Goal: Task Accomplishment & Management: Use online tool/utility

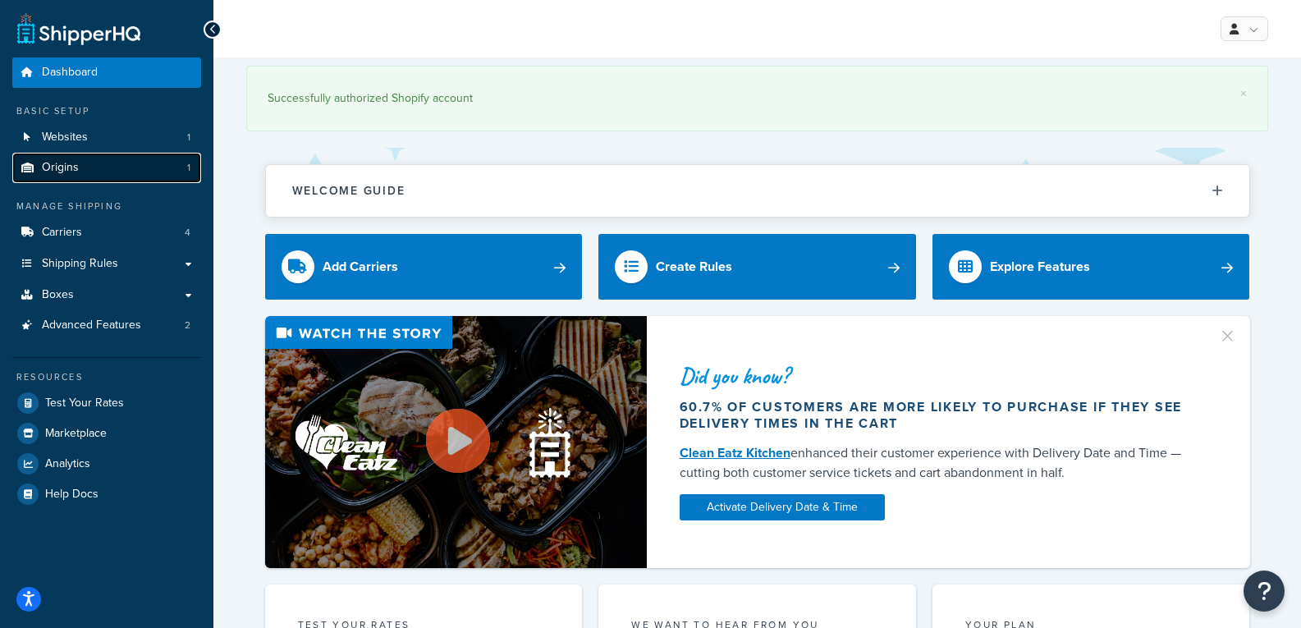
click at [156, 167] on link "Origins 1" at bounding box center [106, 168] width 189 height 30
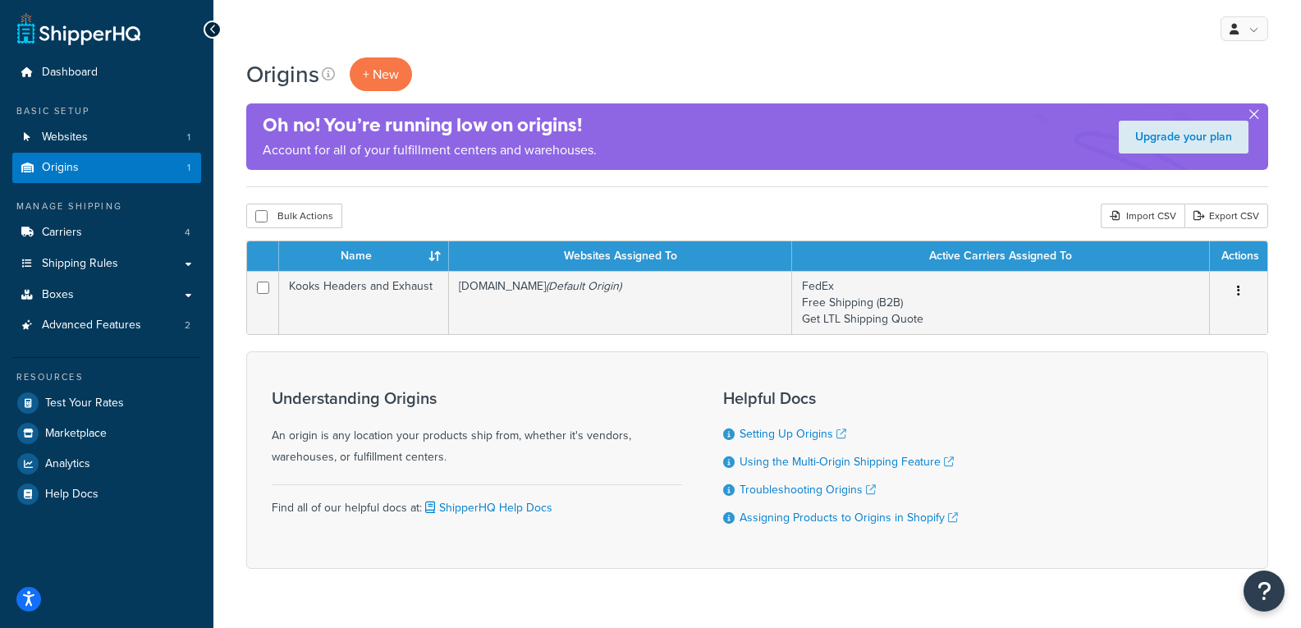
click at [1252, 116] on button "button" at bounding box center [1254, 118] width 4 height 4
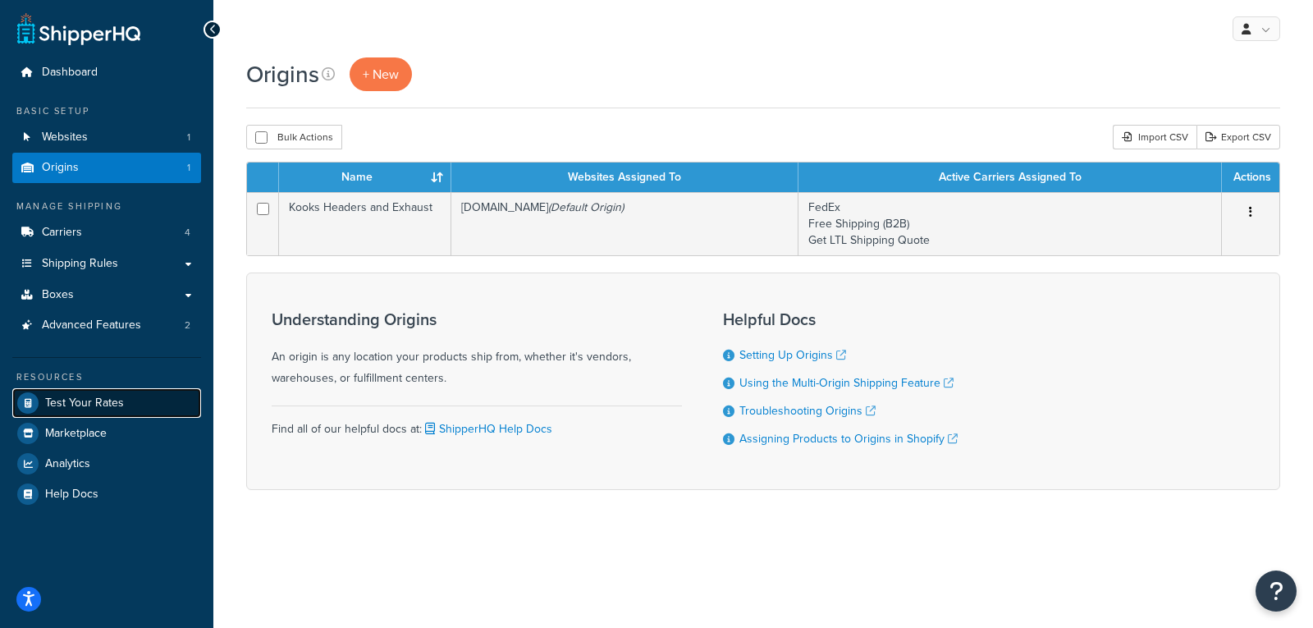
click at [83, 396] on span "Test Your Rates" at bounding box center [84, 403] width 79 height 14
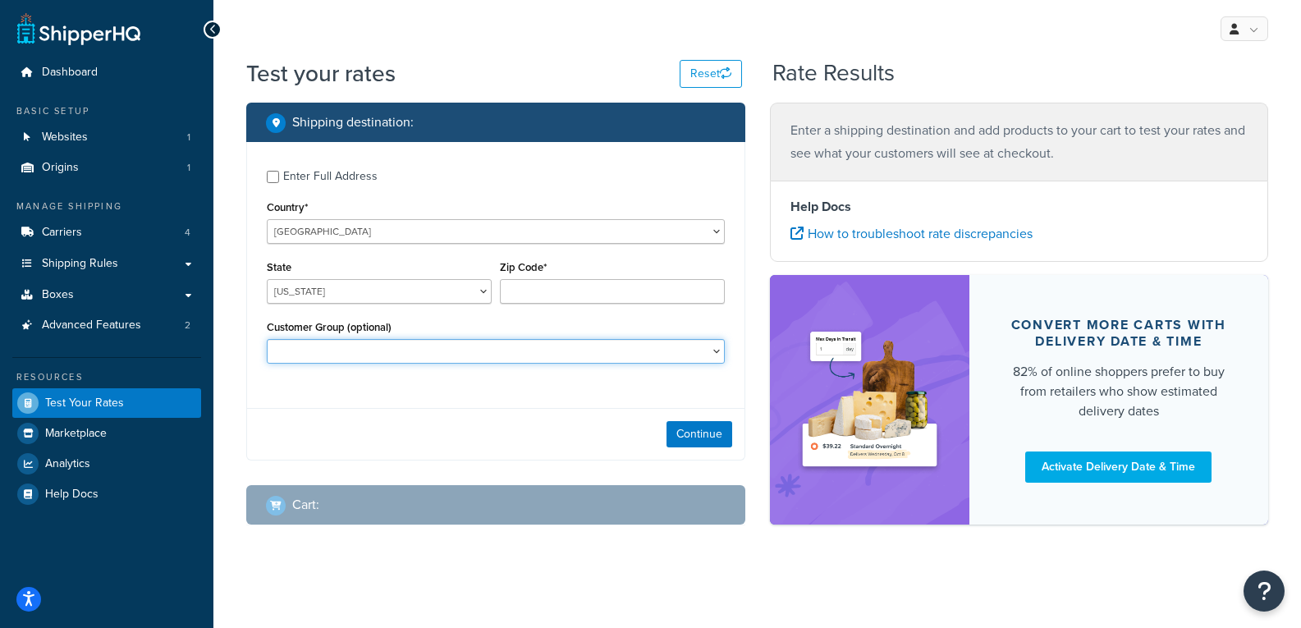
click at [393, 347] on select "B2B" at bounding box center [496, 351] width 458 height 25
select select "B2B"
click at [267, 339] on select "B2B" at bounding box center [496, 351] width 458 height 25
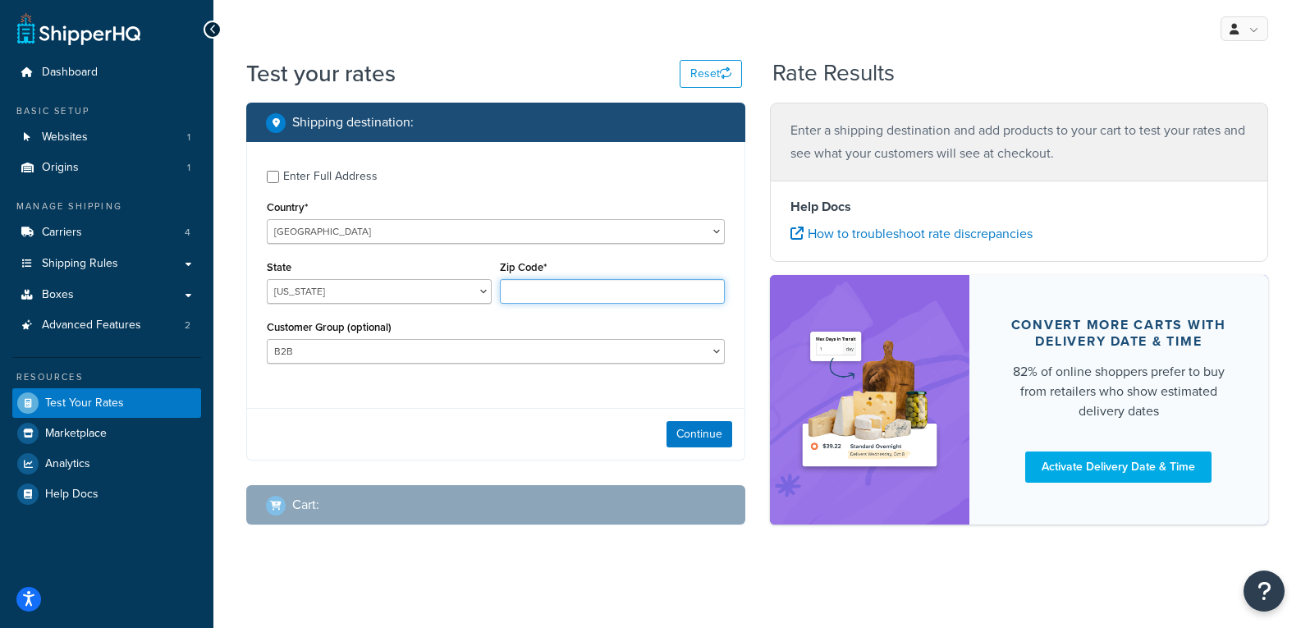
click at [548, 289] on input "Zip Code*" at bounding box center [612, 291] width 225 height 25
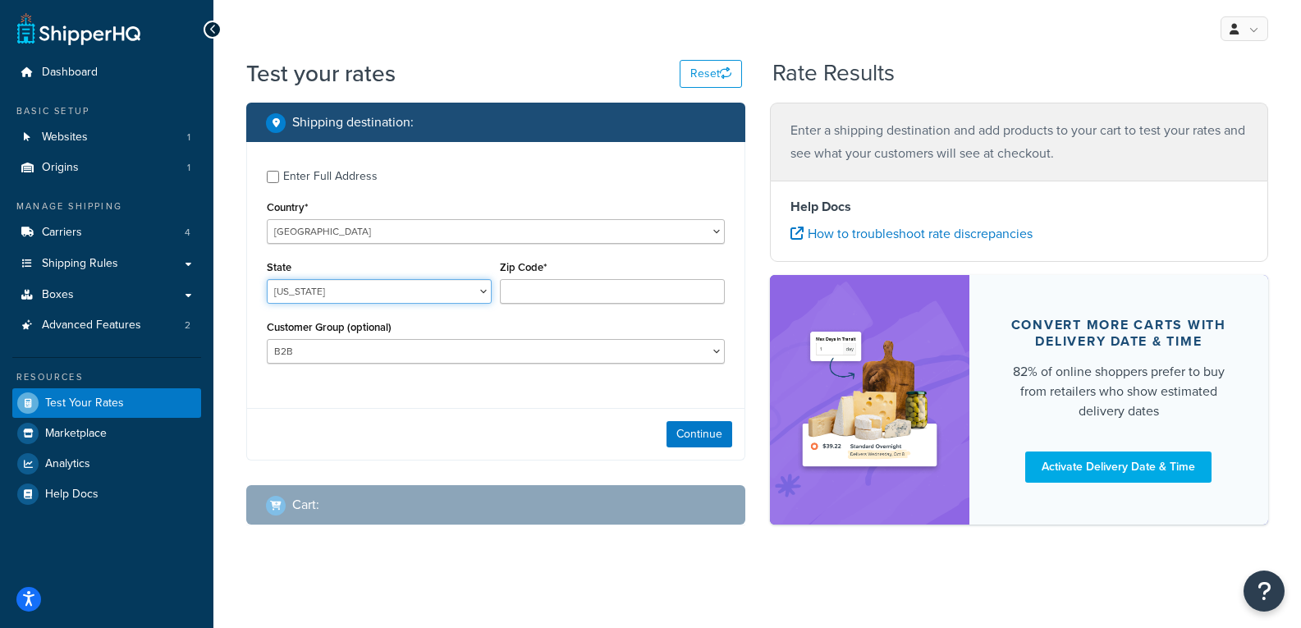
click at [446, 295] on select "Alabama Alaska American Samoa Arizona Arkansas Armed Forces Americas Armed Forc…" at bounding box center [379, 291] width 225 height 25
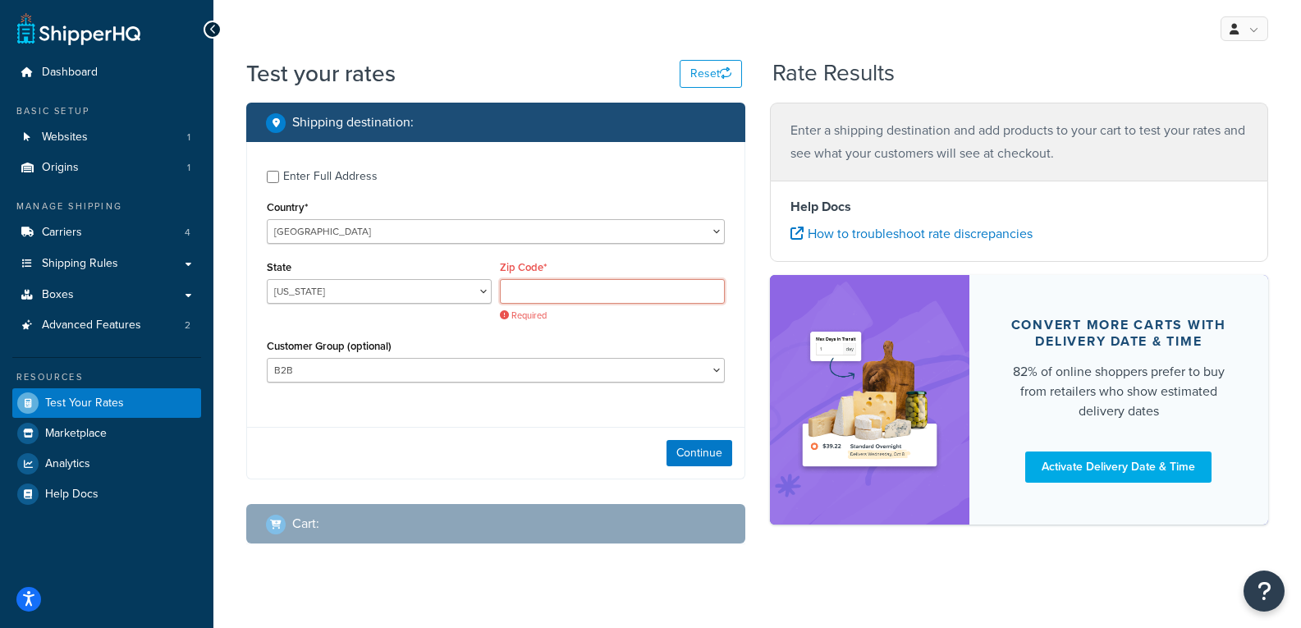
click at [639, 300] on input "Zip Code*" at bounding box center [612, 291] width 225 height 25
click at [403, 292] on select "Alabama Alaska American Samoa Arizona Arkansas Armed Forces Americas Armed Forc…" at bounding box center [379, 291] width 225 height 25
select select "OH"
click at [267, 279] on select "Alabama Alaska American Samoa Arizona Arkansas Armed Forces Americas Armed Forc…" at bounding box center [379, 291] width 225 height 25
click at [519, 296] on input "Zip Code*" at bounding box center [612, 291] width 225 height 25
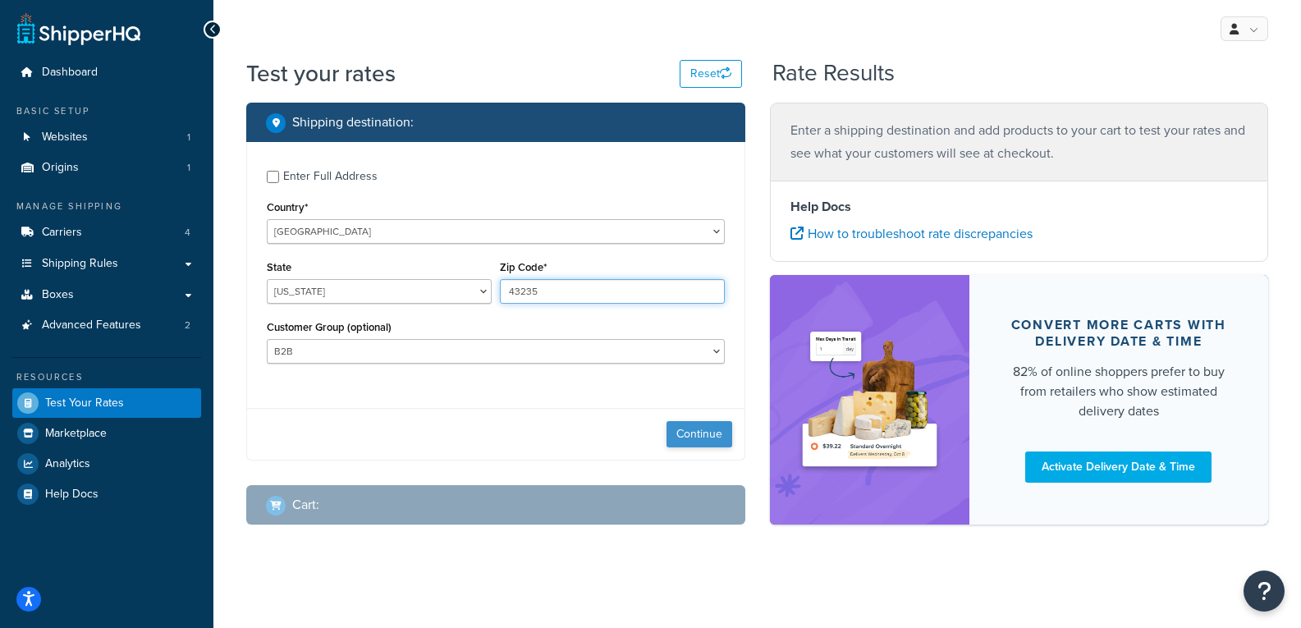
type input "43235"
click at [694, 431] on button "Continue" at bounding box center [700, 434] width 66 height 26
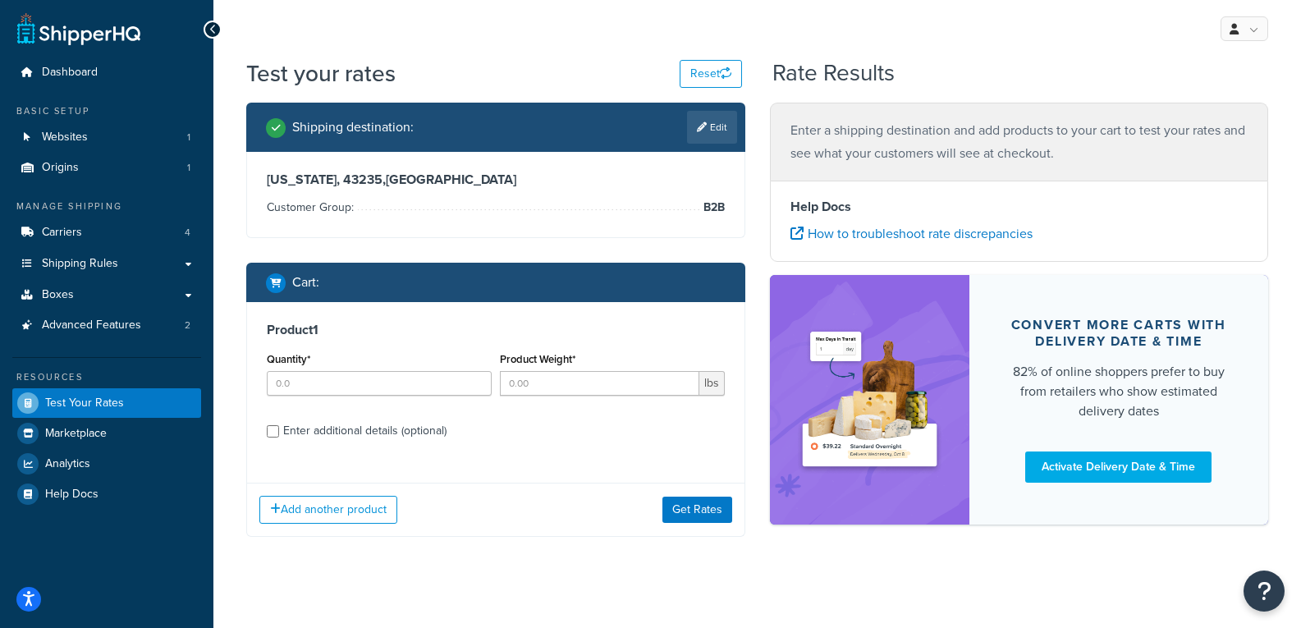
click at [282, 436] on div "Enter additional details (optional)" at bounding box center [496, 429] width 458 height 26
click at [277, 433] on input "Enter additional details (optional)" at bounding box center [273, 431] width 12 height 12
checkbox input "true"
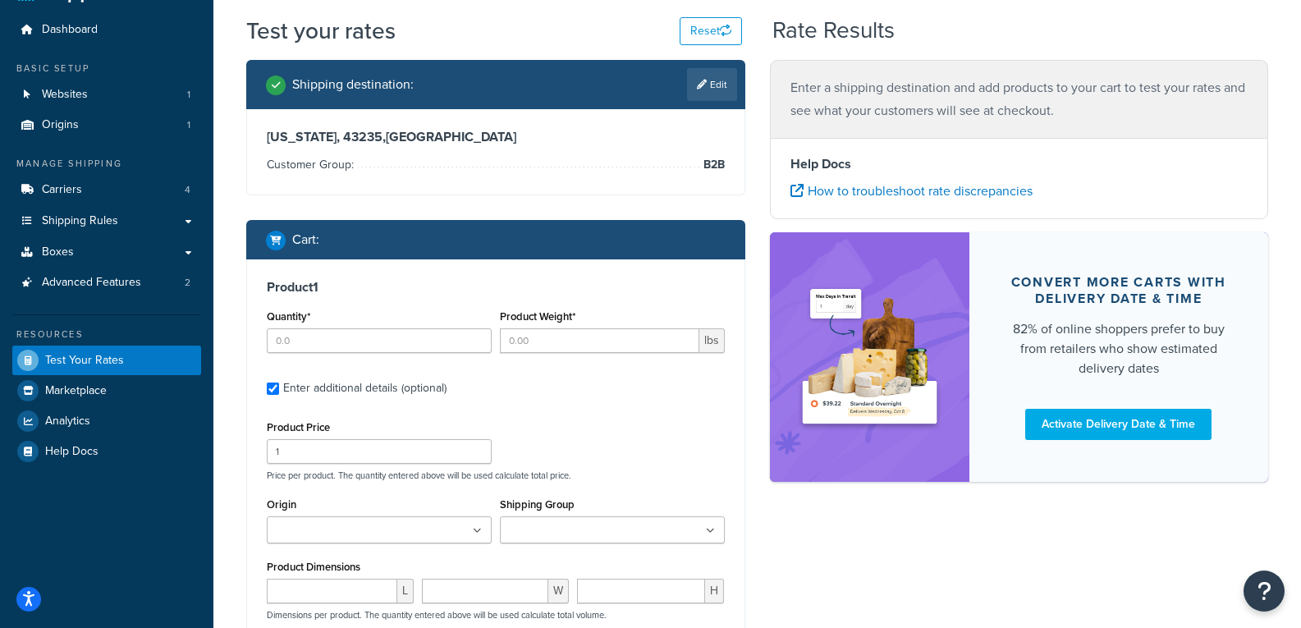
scroll to position [82, 0]
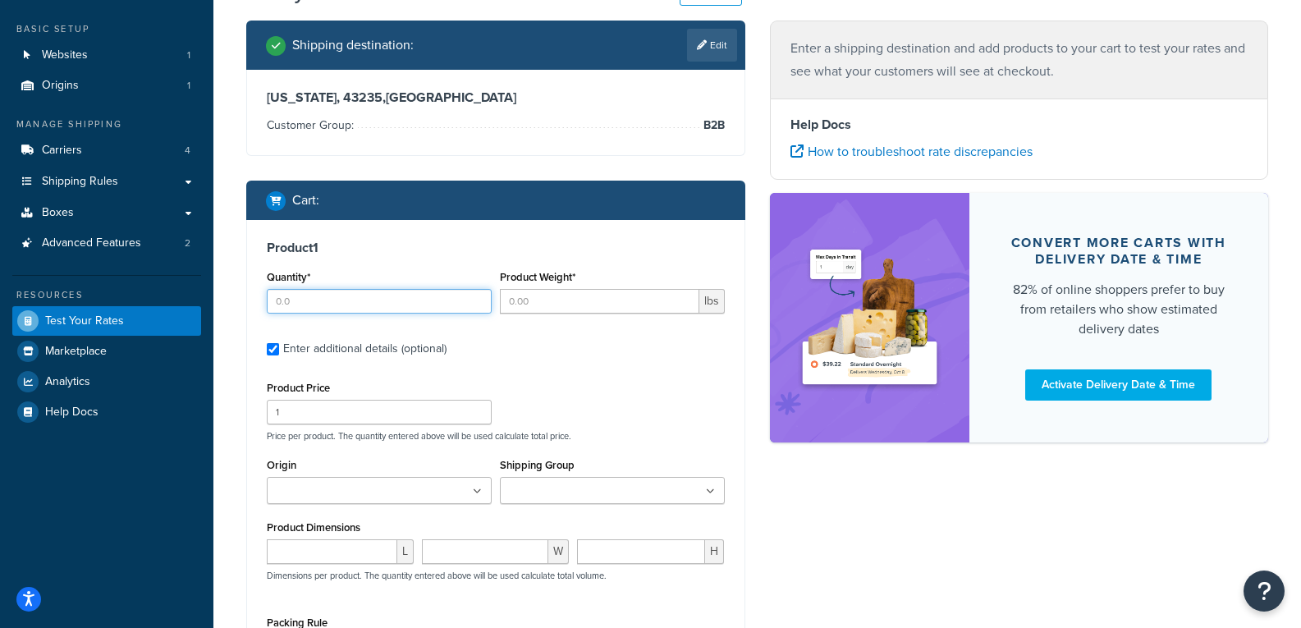
click at [364, 297] on input "Quantity*" at bounding box center [379, 301] width 225 height 25
type input "1"
type input "1.5"
click at [383, 490] on input "Origin" at bounding box center [344, 492] width 145 height 18
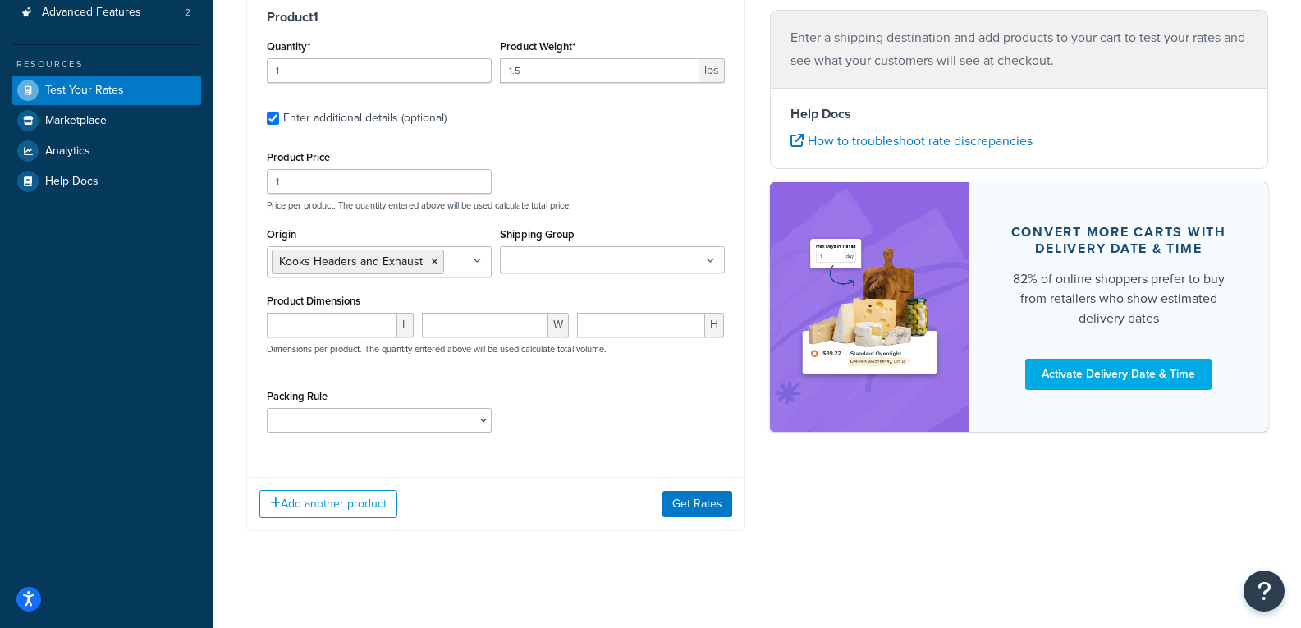
scroll to position [321, 0]
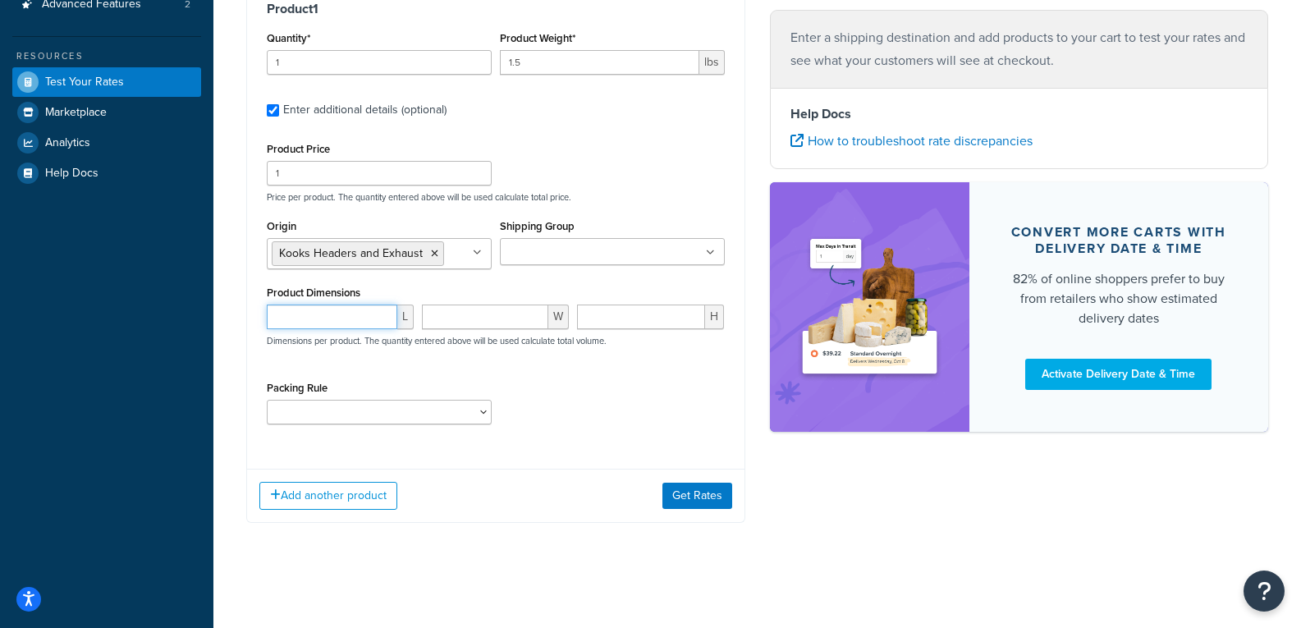
click at [361, 315] on input "number" at bounding box center [332, 317] width 131 height 25
type input "42"
type input "20"
type input "14"
click at [473, 408] on select "10112400 1121H020 1121H021 1121H030 1121H031 1121H220 1121H230 1122H020 1122H02…" at bounding box center [379, 412] width 225 height 25
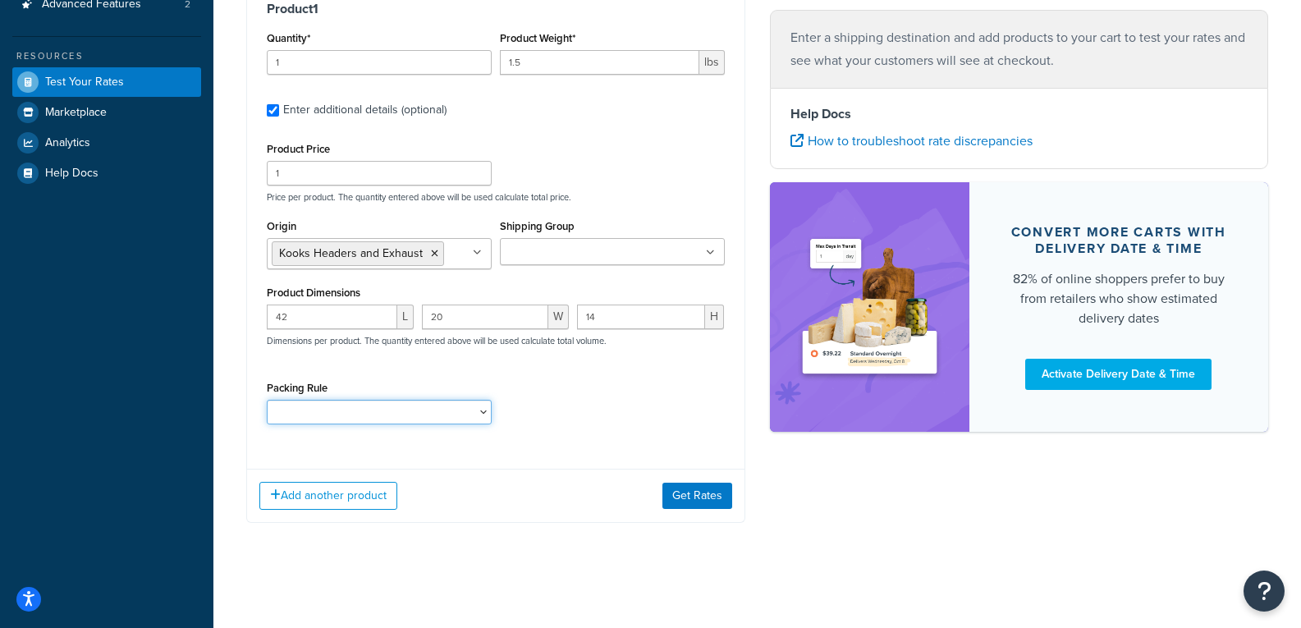
select select "87686"
click at [267, 400] on select "10112400 1121H020 1121H021 1121H030 1121H031 1121H220 1121H230 1122H020 1122H02…" at bounding box center [379, 412] width 225 height 25
click at [705, 496] on button "Get Rates" at bounding box center [697, 496] width 70 height 26
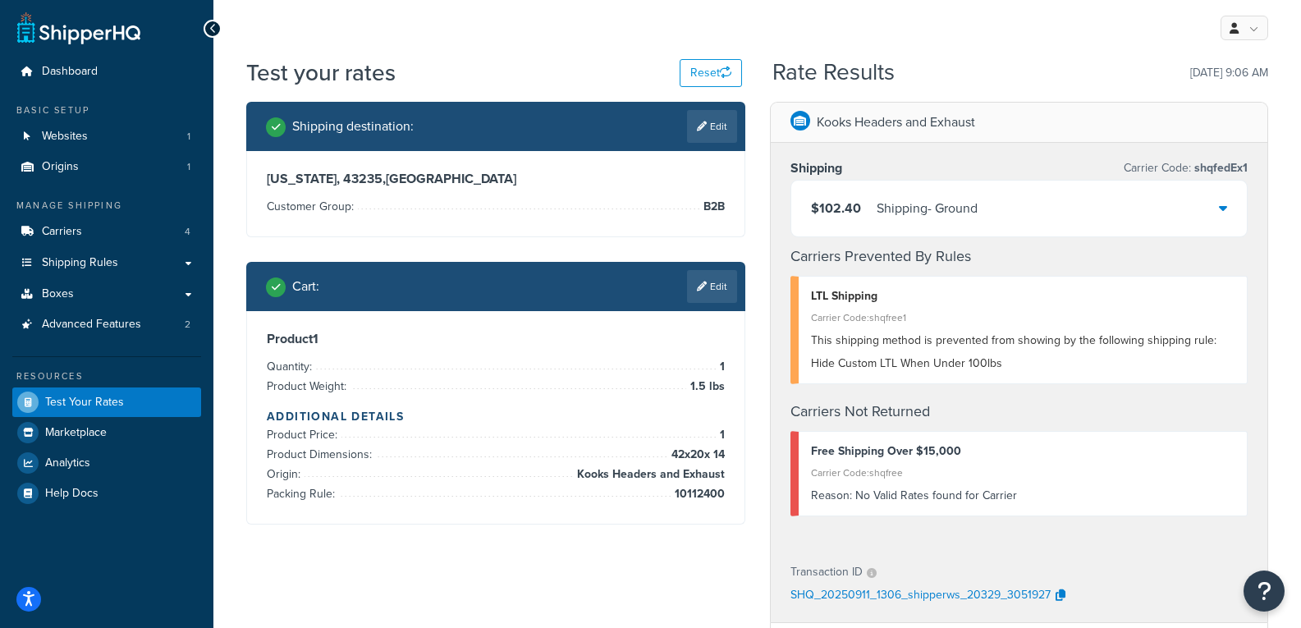
scroll to position [0, 0]
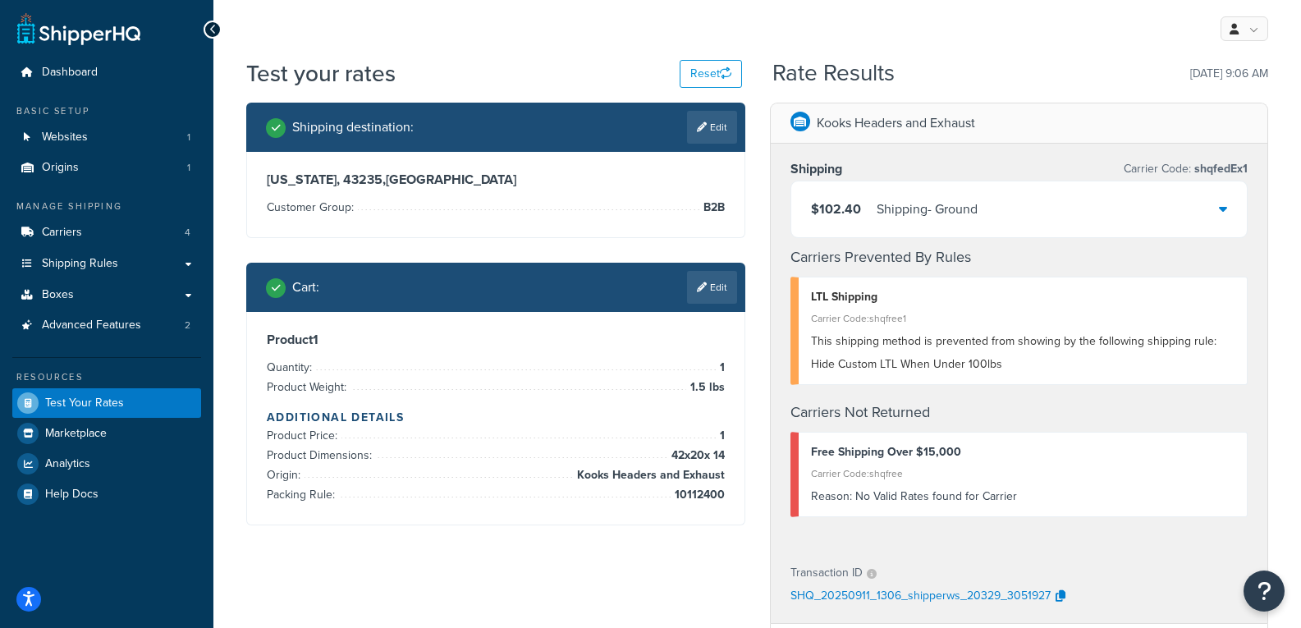
click at [998, 201] on div "$102.40 Shipping - Ground" at bounding box center [1019, 209] width 456 height 56
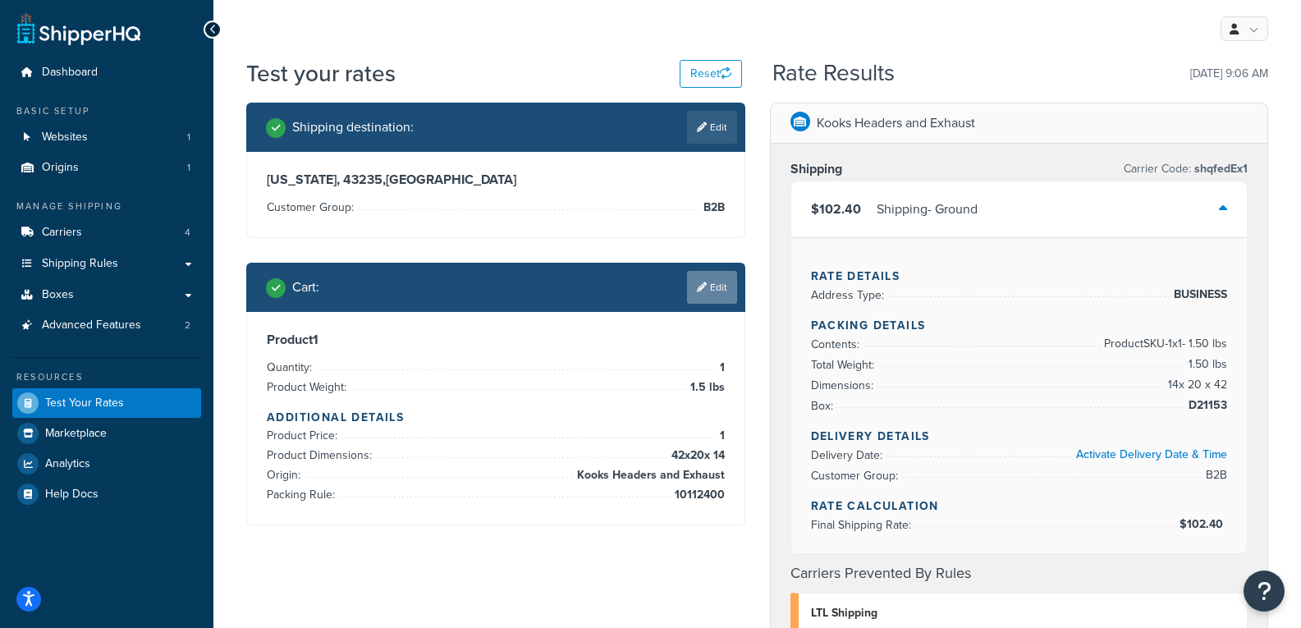
click at [727, 281] on link "Edit" at bounding box center [712, 287] width 50 height 33
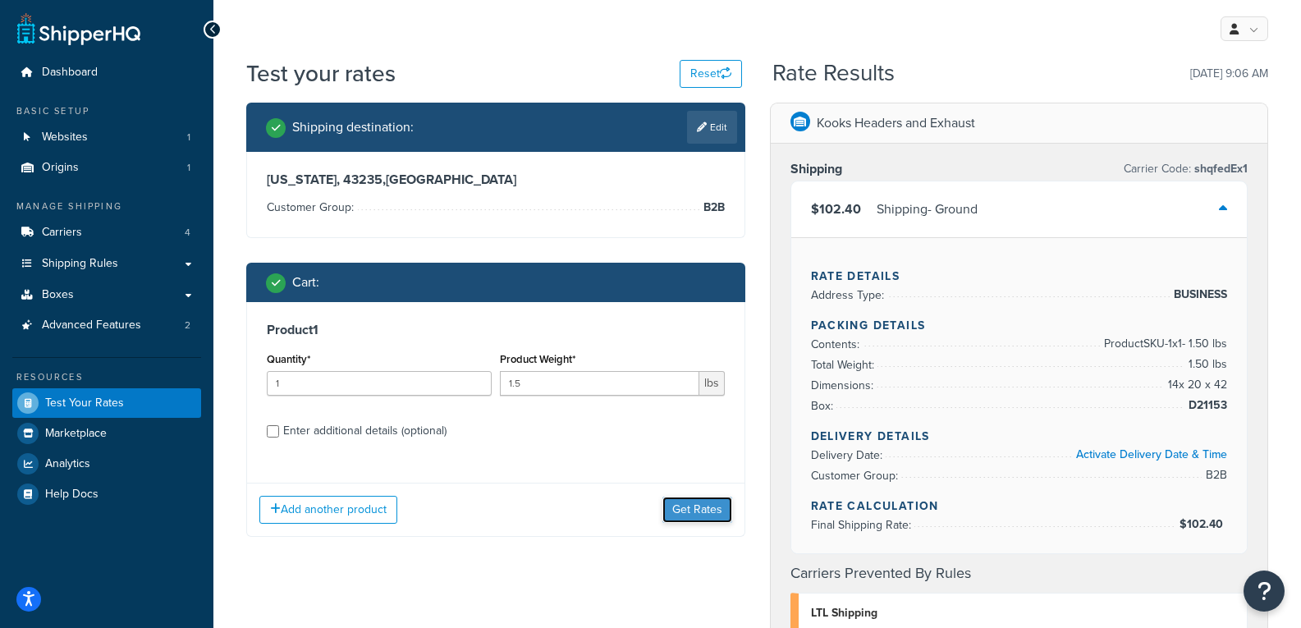
click at [699, 508] on button "Get Rates" at bounding box center [697, 510] width 70 height 26
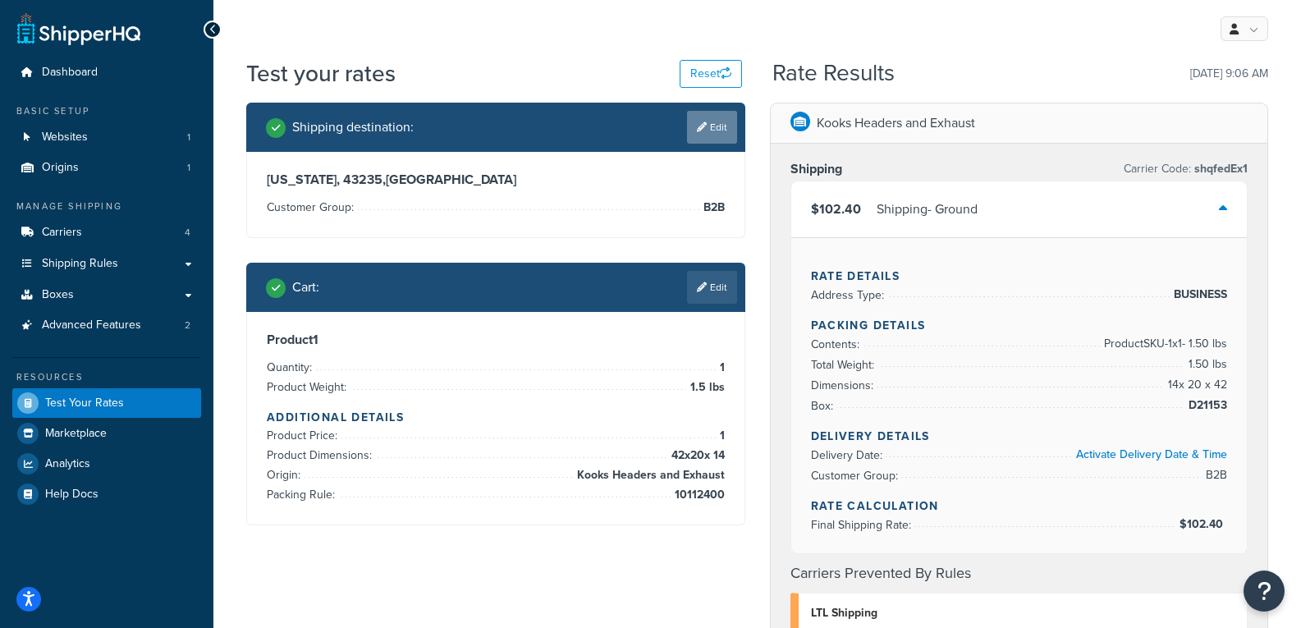
click at [699, 127] on icon at bounding box center [702, 127] width 10 height 10
select select "OH"
select select "B2B"
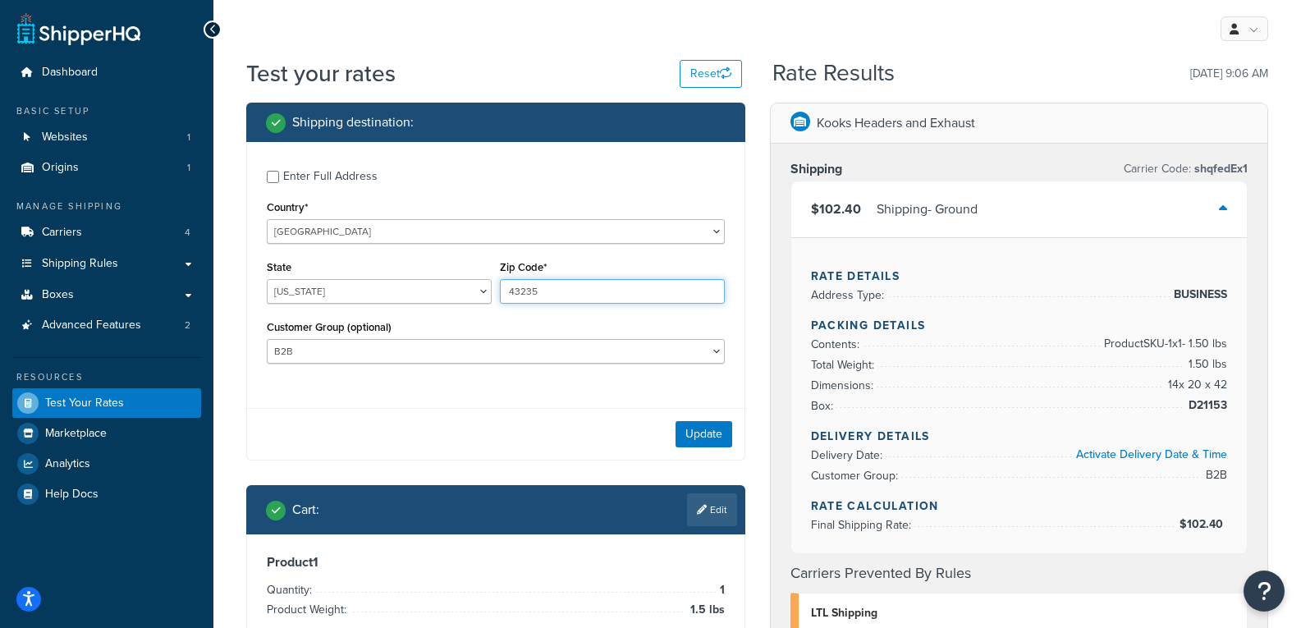
drag, startPoint x: 553, startPoint y: 289, endPoint x: 433, endPoint y: 295, distance: 120.0
click at [433, 295] on div "State Alabama Alaska American Samoa Arizona Arkansas Armed Forces Americas Arme…" at bounding box center [496, 286] width 466 height 60
type input "28625"
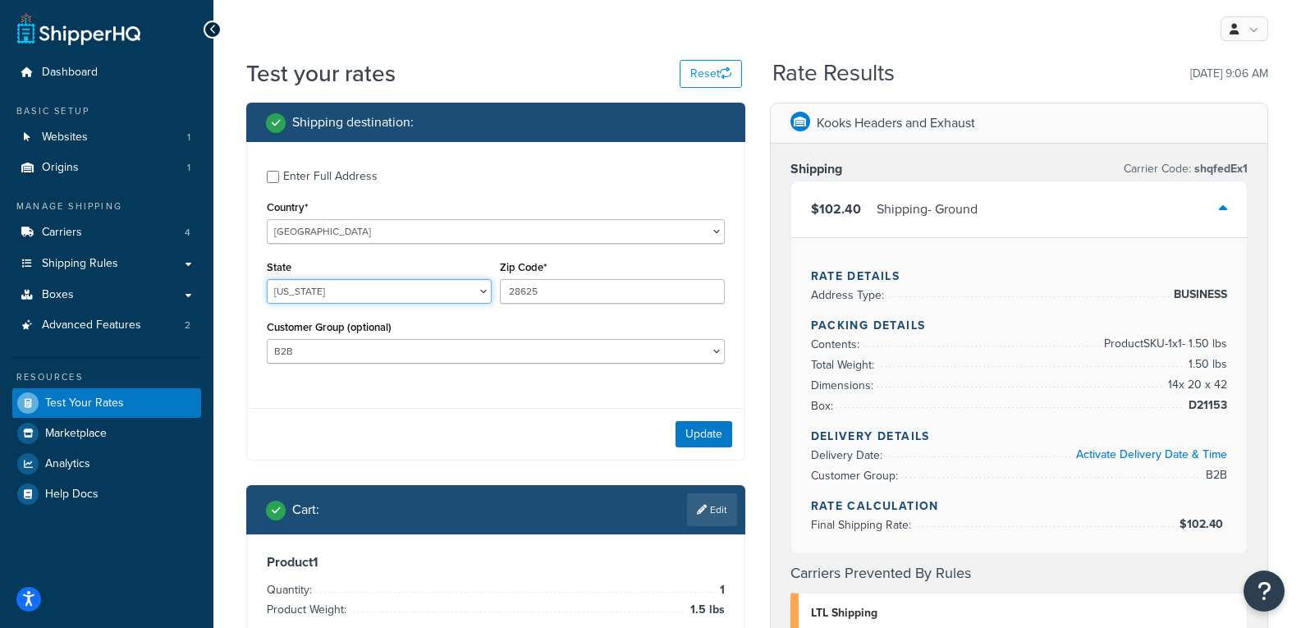
click at [428, 295] on select "Alabama Alaska American Samoa Arizona Arkansas Armed Forces Americas Armed Forc…" at bounding box center [379, 291] width 225 height 25
select select "NC"
click at [267, 279] on select "Alabama Alaska American Samoa Arizona Arkansas Armed Forces Americas Armed Forc…" at bounding box center [379, 291] width 225 height 25
click at [706, 433] on button "Update" at bounding box center [704, 434] width 57 height 26
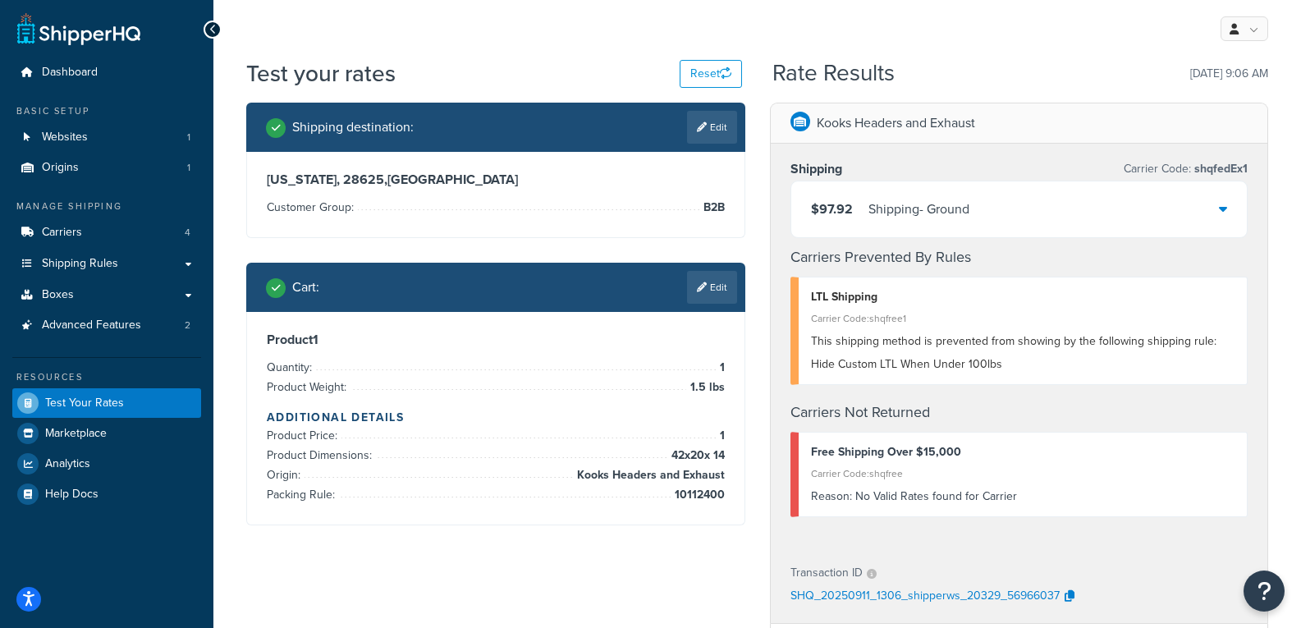
click at [1061, 183] on div "$97.92 Shipping - Ground" at bounding box center [1019, 209] width 456 height 56
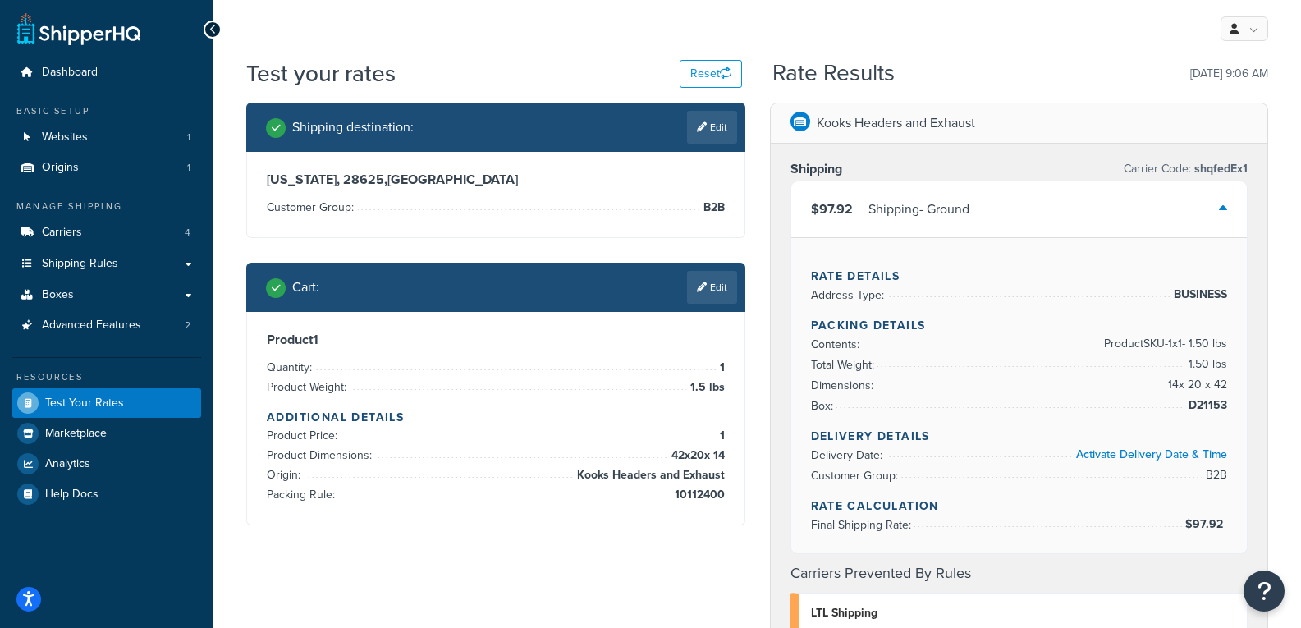
click at [1033, 206] on div "$97.92 Shipping - Ground" at bounding box center [1019, 209] width 456 height 56
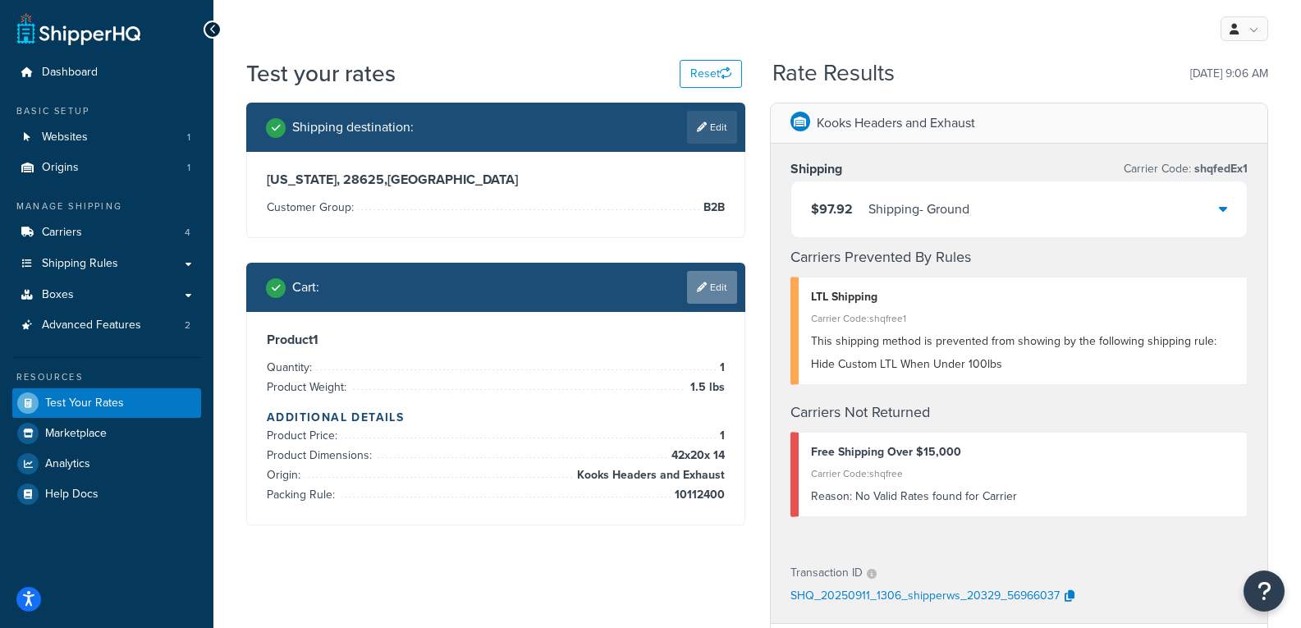
click at [721, 284] on link "Edit" at bounding box center [712, 287] width 50 height 33
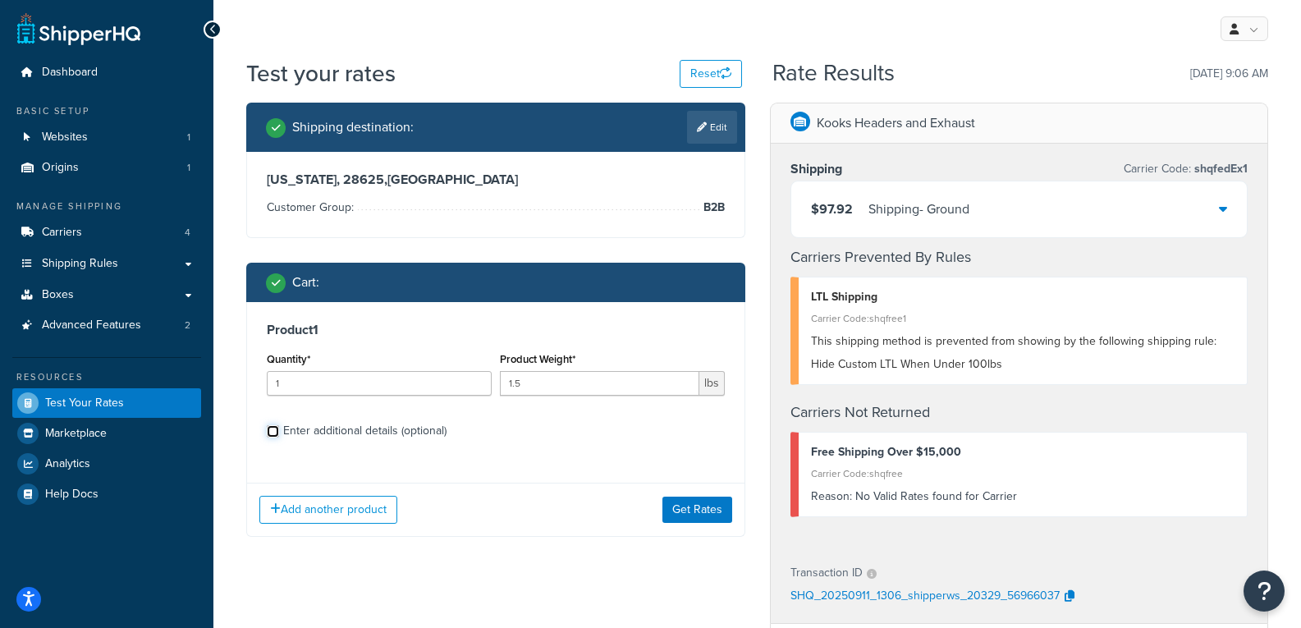
click at [273, 434] on input "Enter additional details (optional)" at bounding box center [273, 431] width 12 height 12
checkbox input "true"
select select "87686"
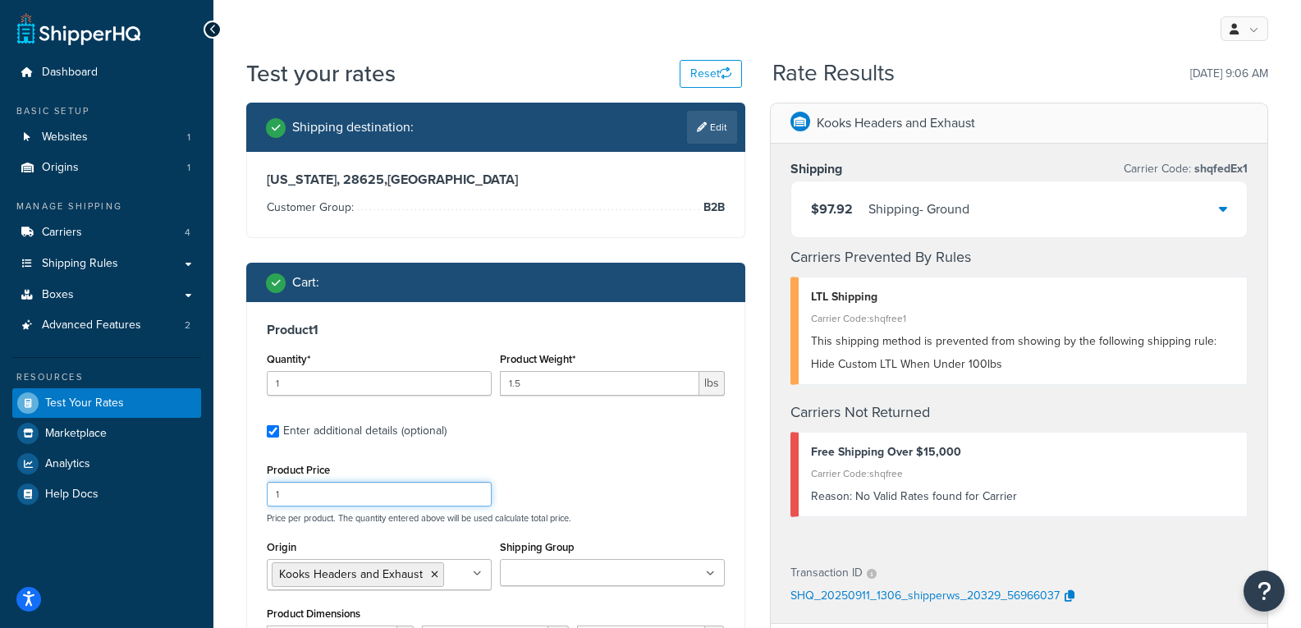
drag, startPoint x: 328, startPoint y: 499, endPoint x: 240, endPoint y: 487, distance: 88.7
click at [240, 487] on div "Shipping destination : Edit North Carolina, 28625 , United States Customer Grou…" at bounding box center [496, 486] width 524 height 766
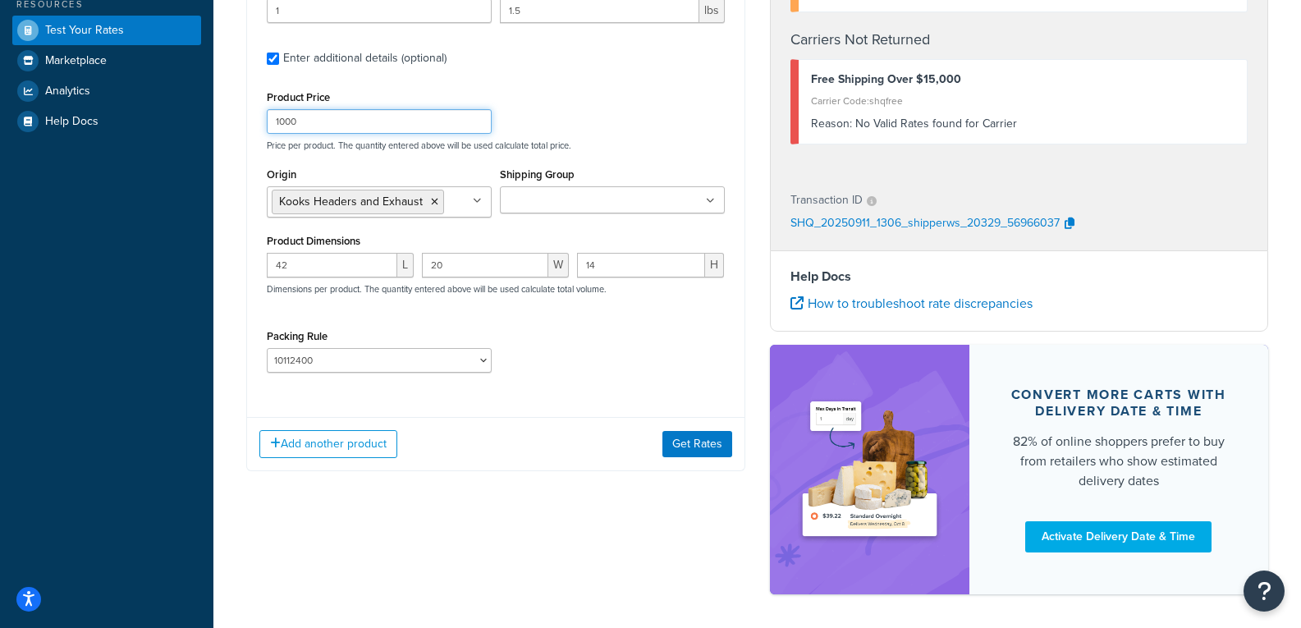
scroll to position [410, 0]
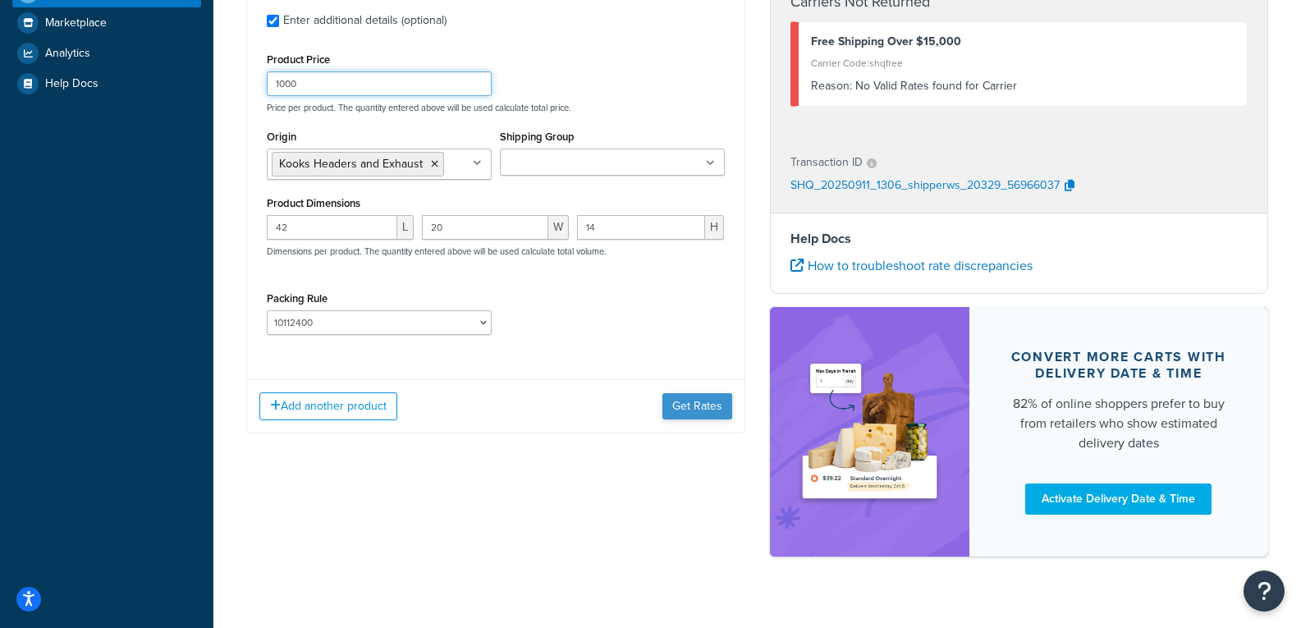
type input "1000"
click at [709, 397] on button "Get Rates" at bounding box center [697, 406] width 70 height 26
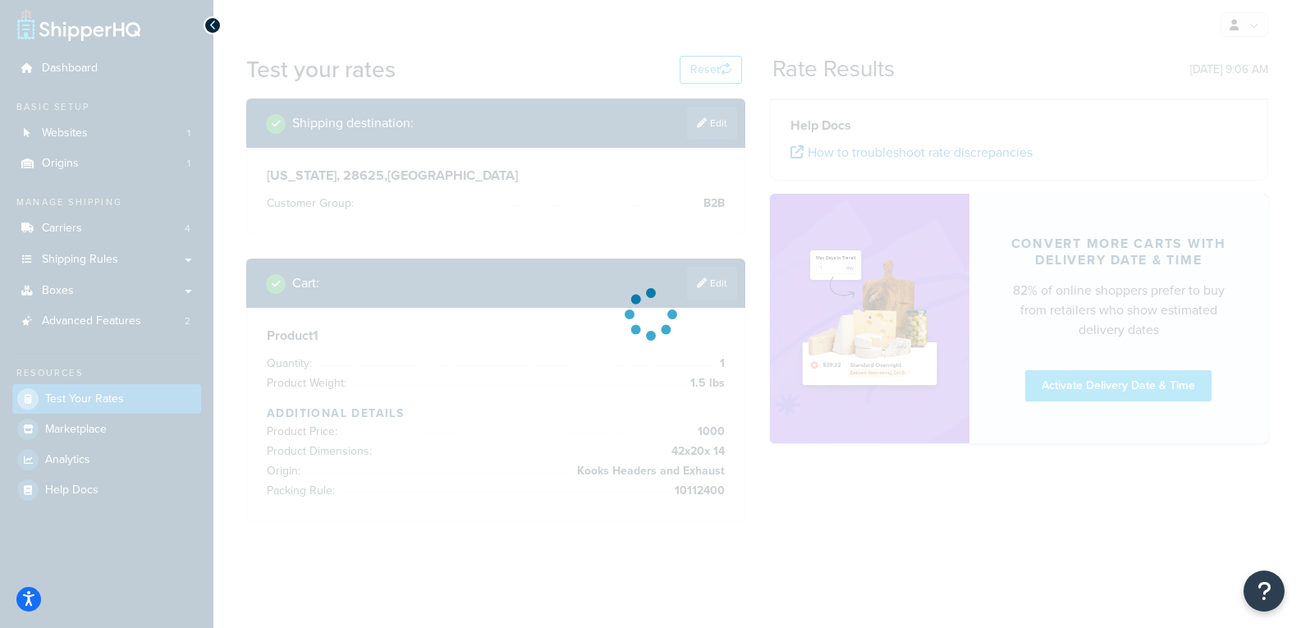
scroll to position [0, 0]
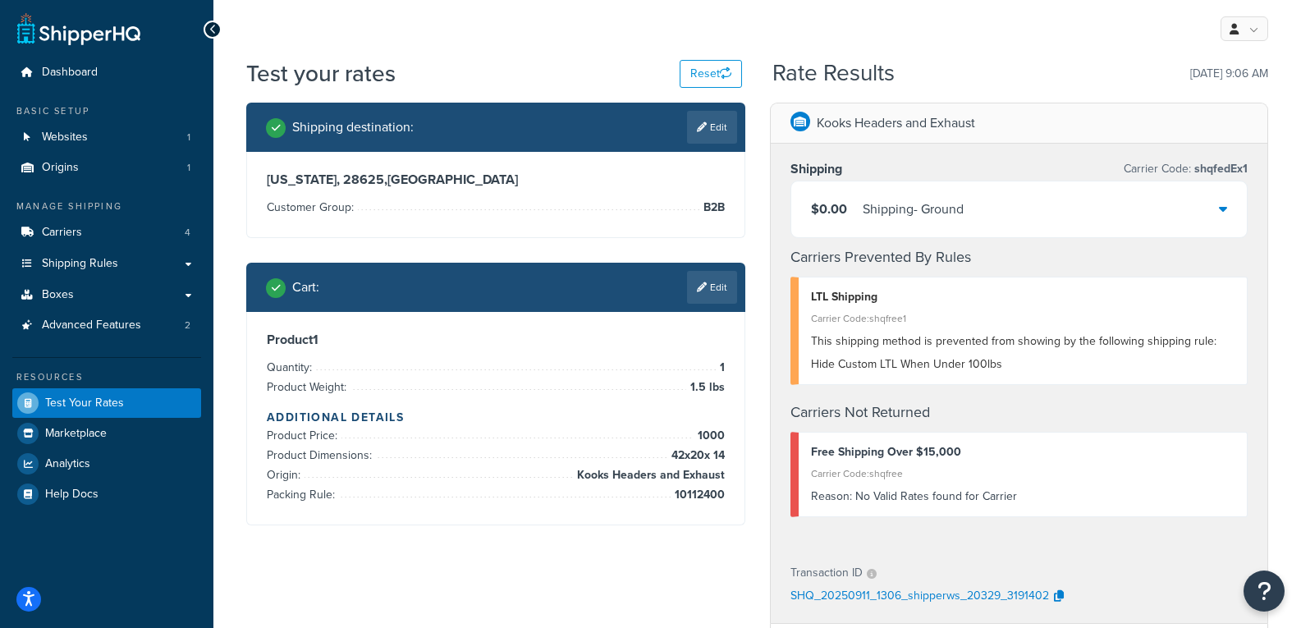
click at [1026, 225] on div "$0.00 Shipping - Ground" at bounding box center [1019, 209] width 456 height 56
